Goal: Task Accomplishment & Management: Manage account settings

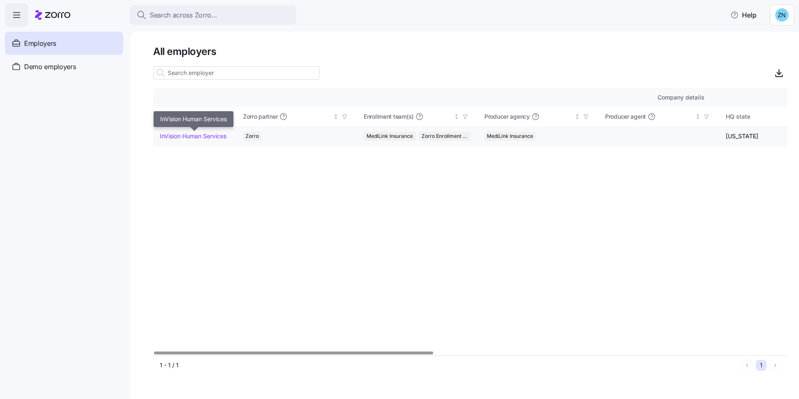
click at [216, 135] on link "InVision Human Services" at bounding box center [193, 136] width 67 height 8
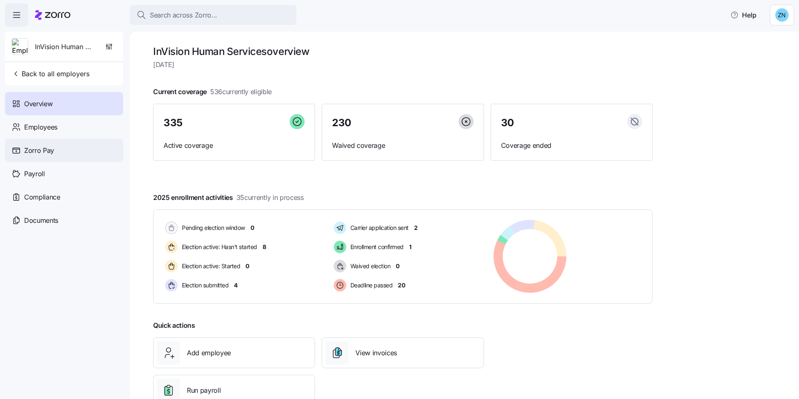
click at [69, 148] on div "Zorro Pay" at bounding box center [64, 150] width 118 height 23
click at [82, 132] on div "Employees" at bounding box center [64, 126] width 118 height 23
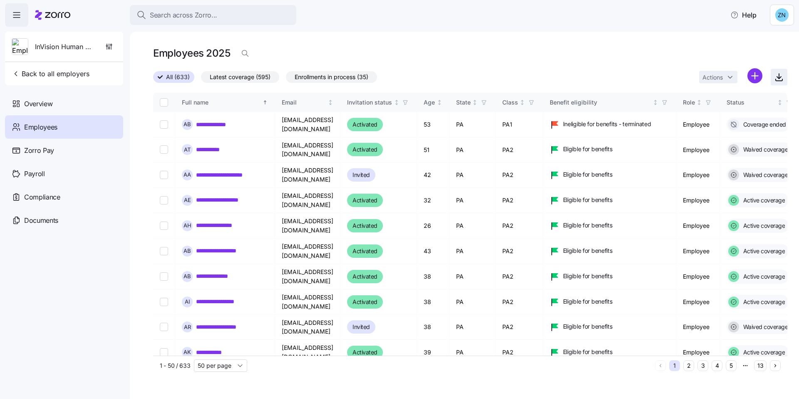
click at [776, 79] on icon "button" at bounding box center [779, 77] width 10 height 10
